Goal: Task Accomplishment & Management: Manage account settings

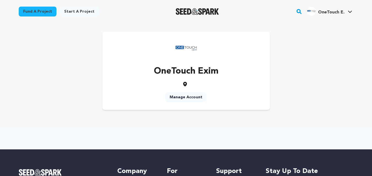
click at [348, 10] on link "OneTouch E. OneTouch E." at bounding box center [329, 11] width 47 height 10
click at [348, 11] on icon at bounding box center [350, 12] width 4 height 2
click at [350, 12] on icon at bounding box center [350, 12] width 4 height 2
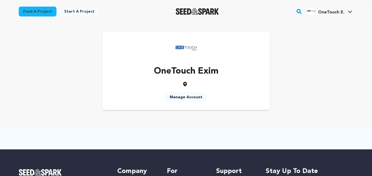
click at [338, 12] on span "OneTouch E." at bounding box center [331, 12] width 26 height 4
click at [352, 12] on icon at bounding box center [349, 11] width 4 height 3
click at [317, 59] on link "View Profile" at bounding box center [333, 60] width 62 height 12
click at [320, 62] on link "View Profile" at bounding box center [333, 60] width 62 height 12
click at [183, 95] on link "Manage Account" at bounding box center [186, 97] width 42 height 10
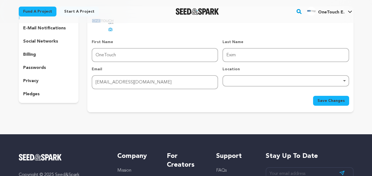
scroll to position [28, 0]
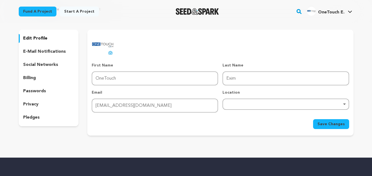
click at [41, 64] on p "social networks" at bounding box center [40, 65] width 35 height 7
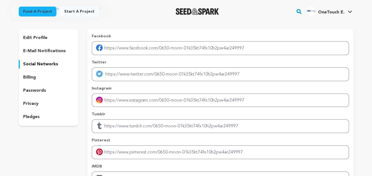
scroll to position [28, 0]
